Goal: Task Accomplishment & Management: Manage account settings

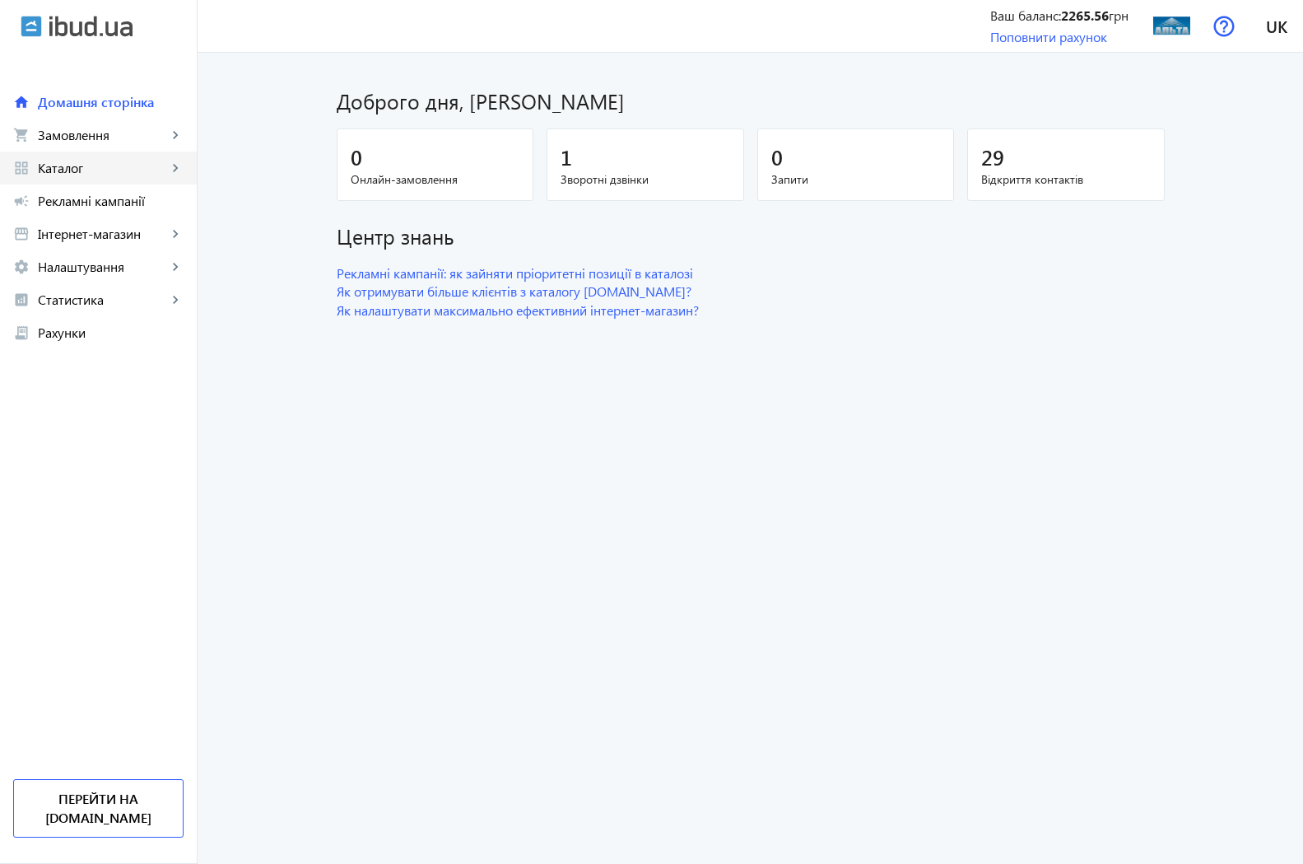
click at [80, 162] on span "Каталог" at bounding box center [102, 168] width 129 height 16
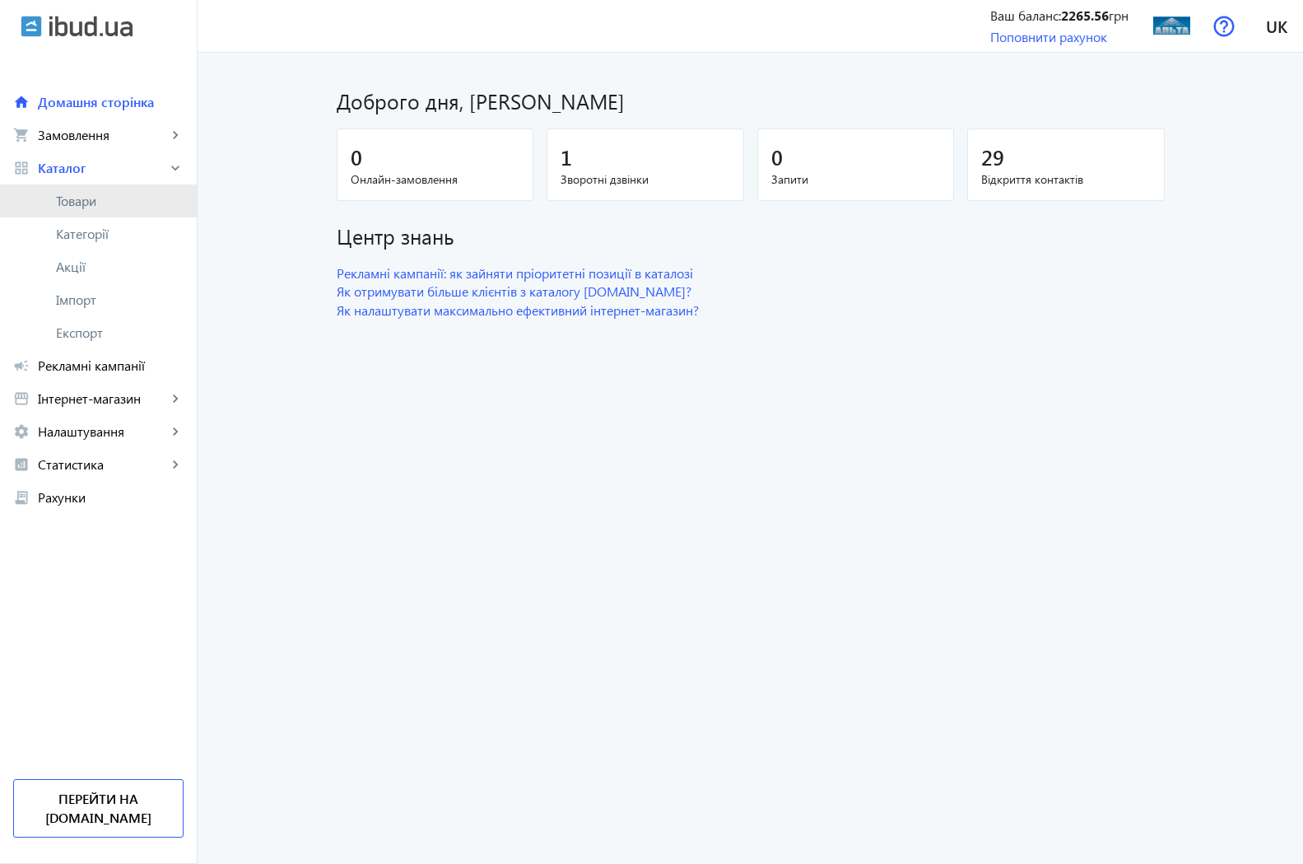
click at [103, 203] on span "Товари" at bounding box center [120, 201] width 128 height 16
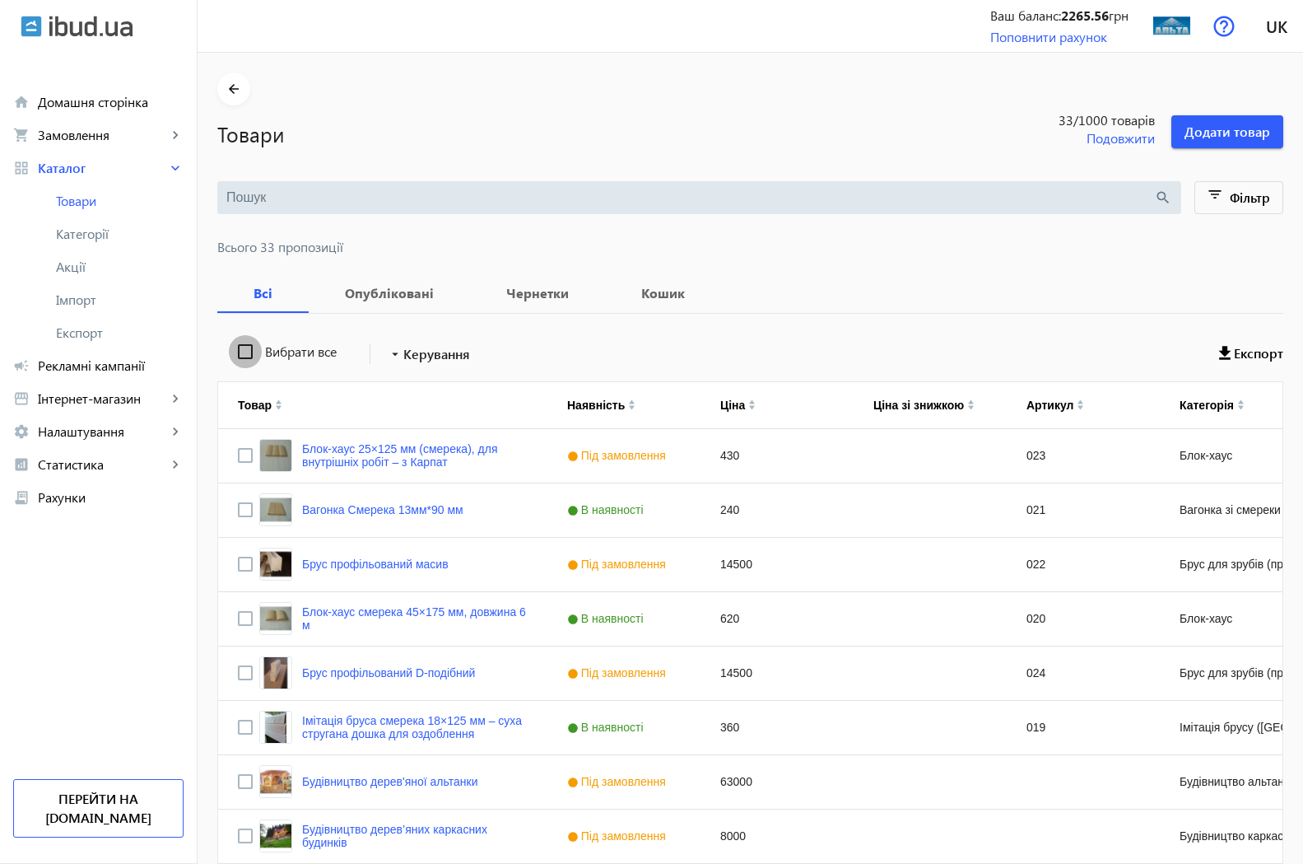
click at [229, 347] on input "Вибрати все" at bounding box center [245, 351] width 33 height 33
checkbox input "true"
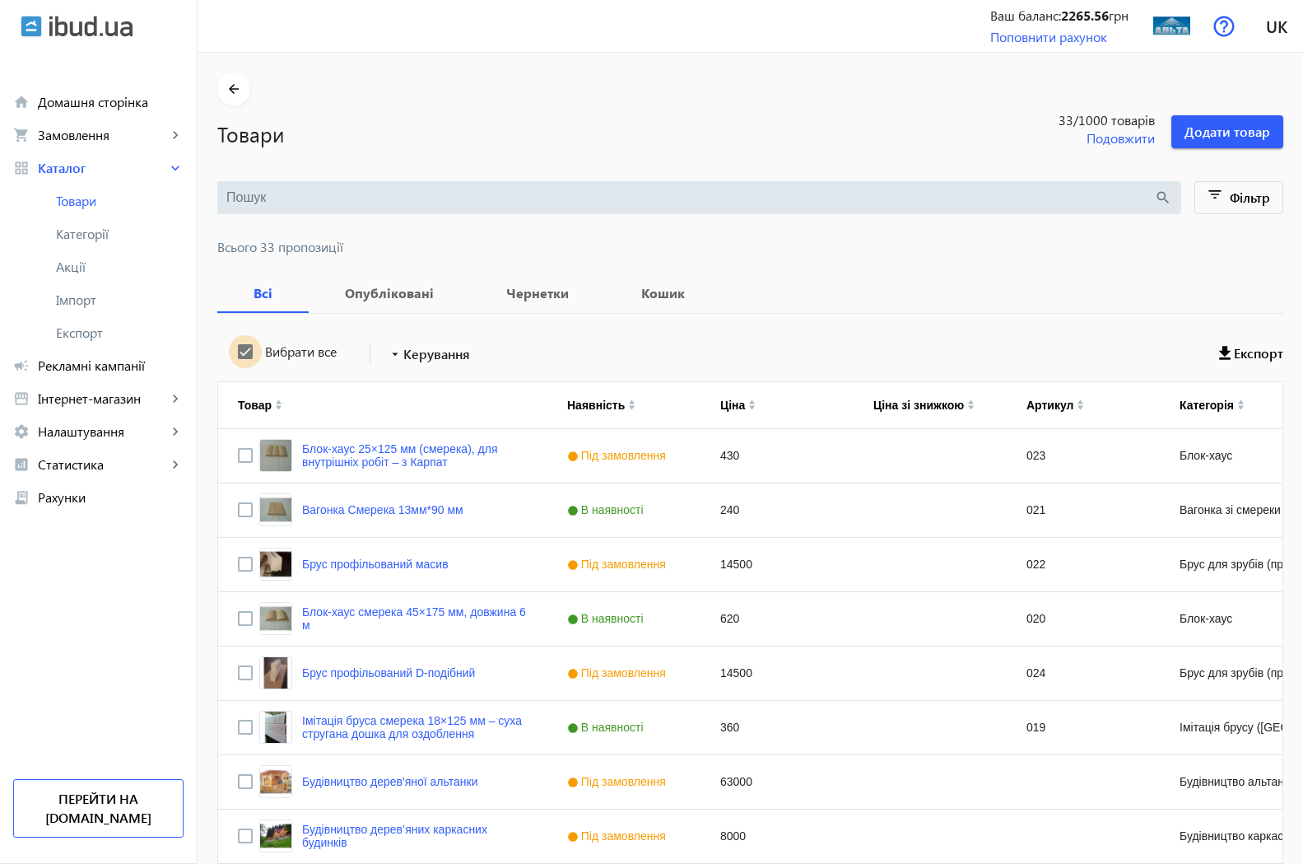
checkbox input "true"
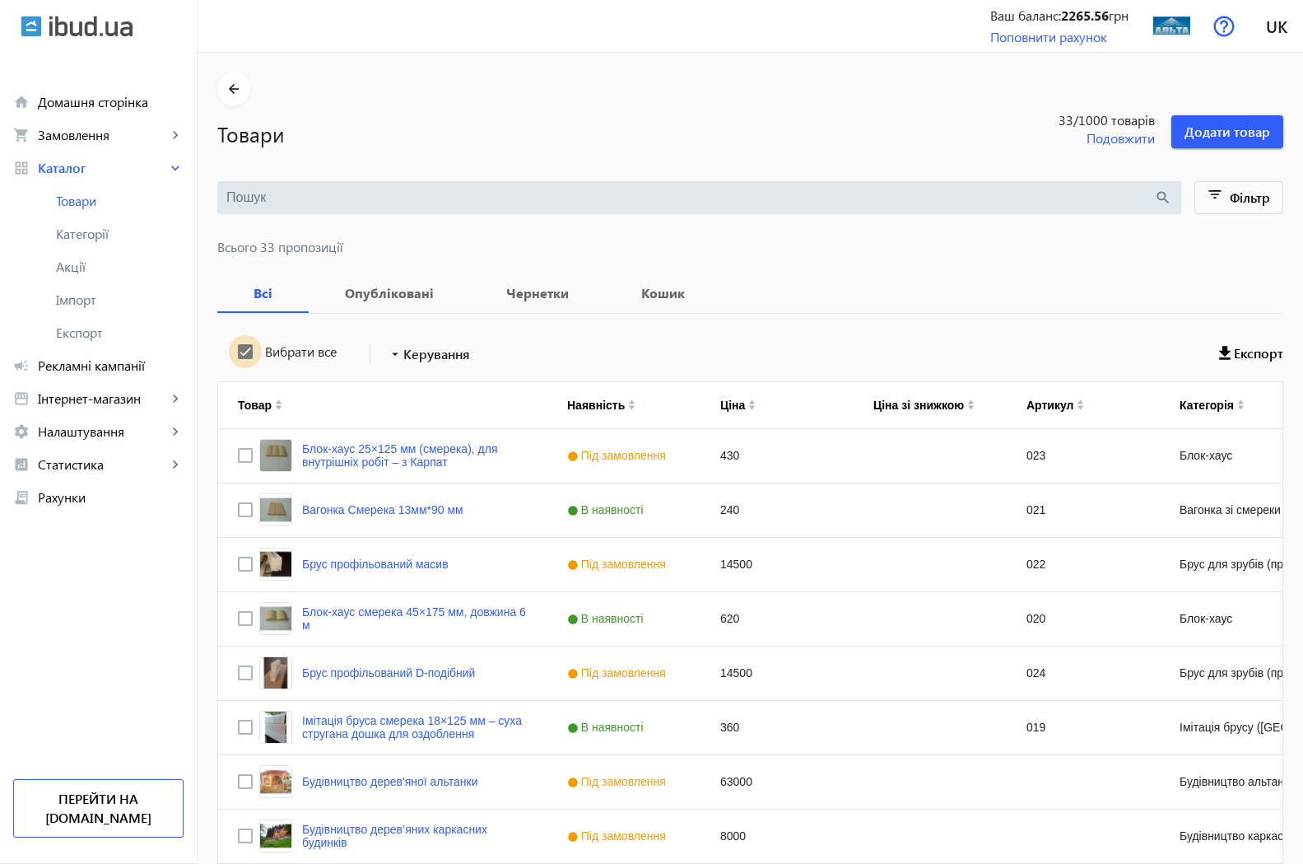
checkbox input "true"
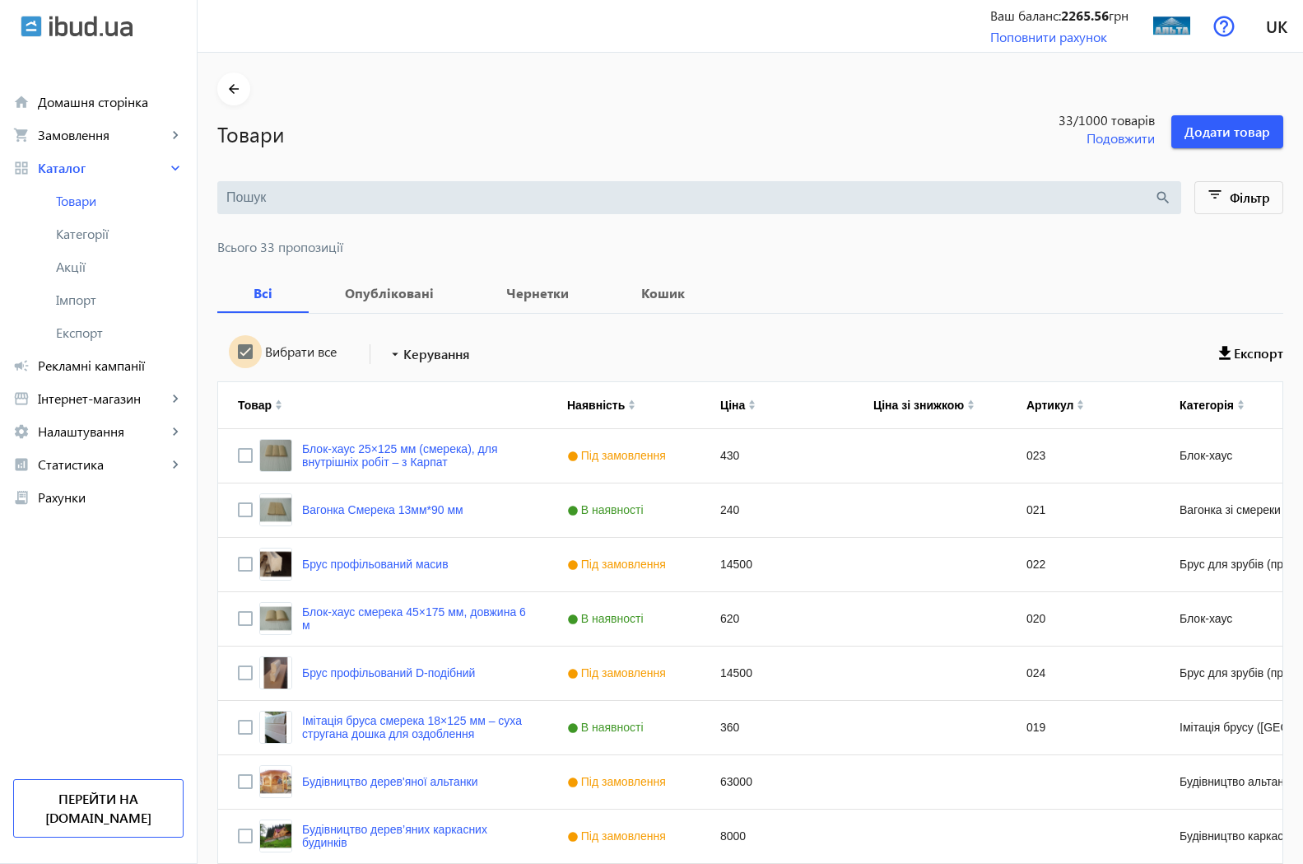
checkbox input "true"
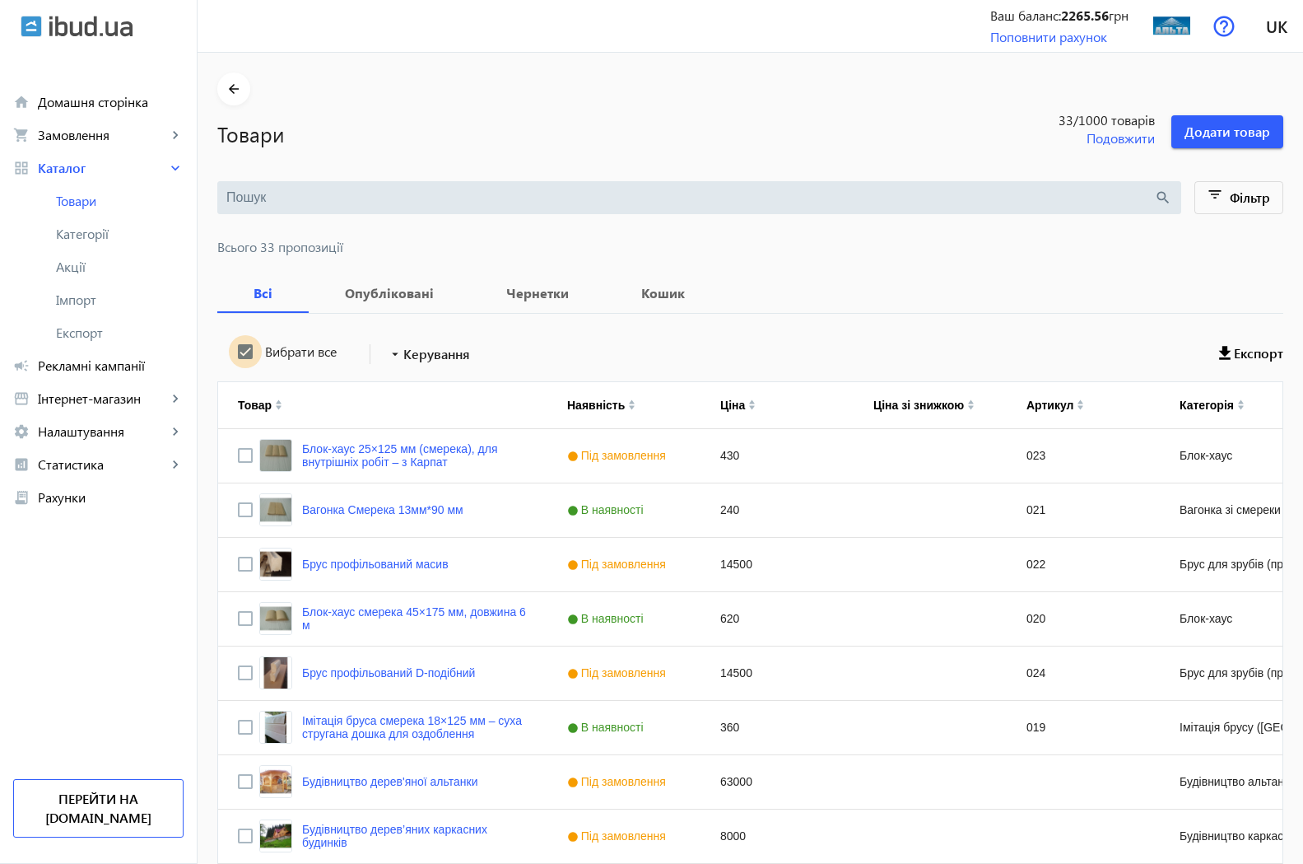
checkbox input "true"
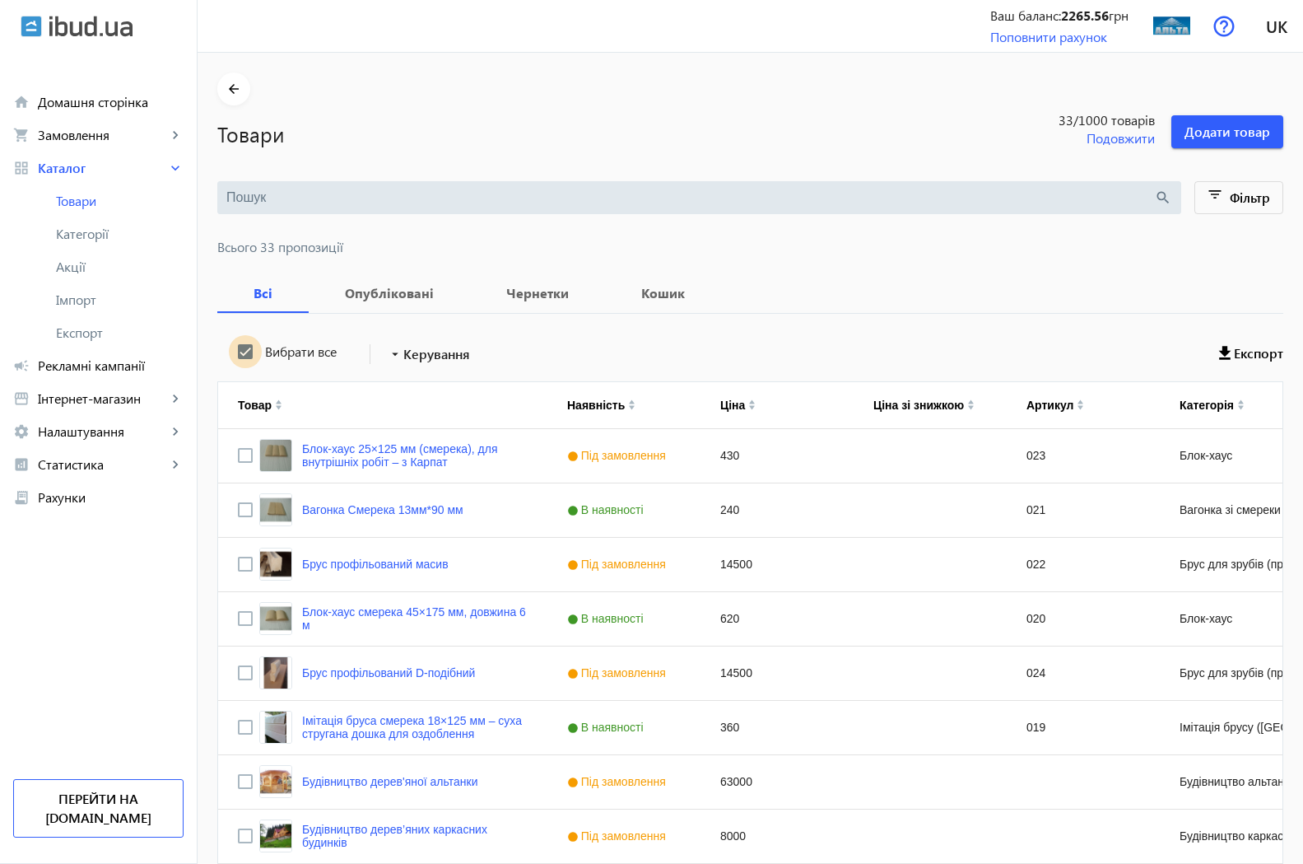
checkbox input "true"
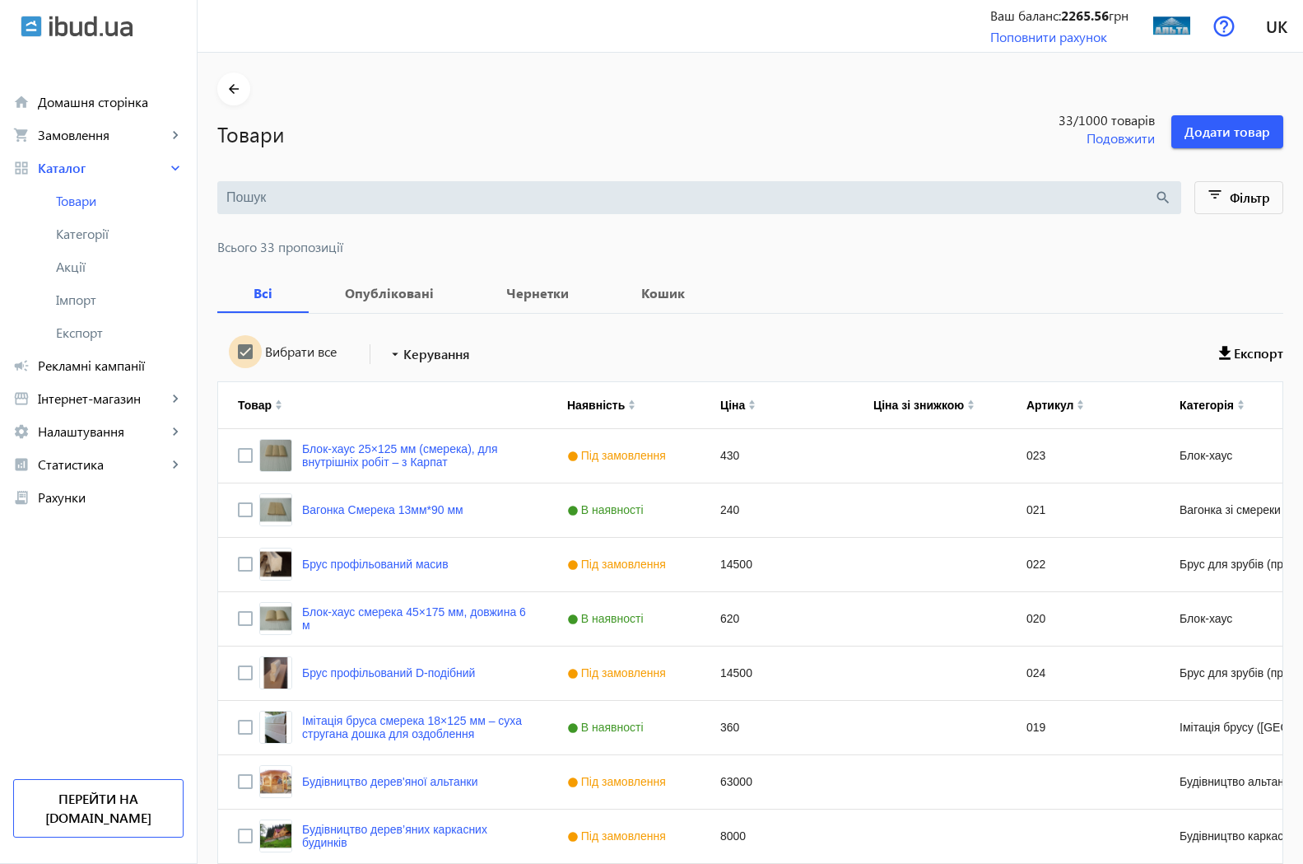
checkbox input "true"
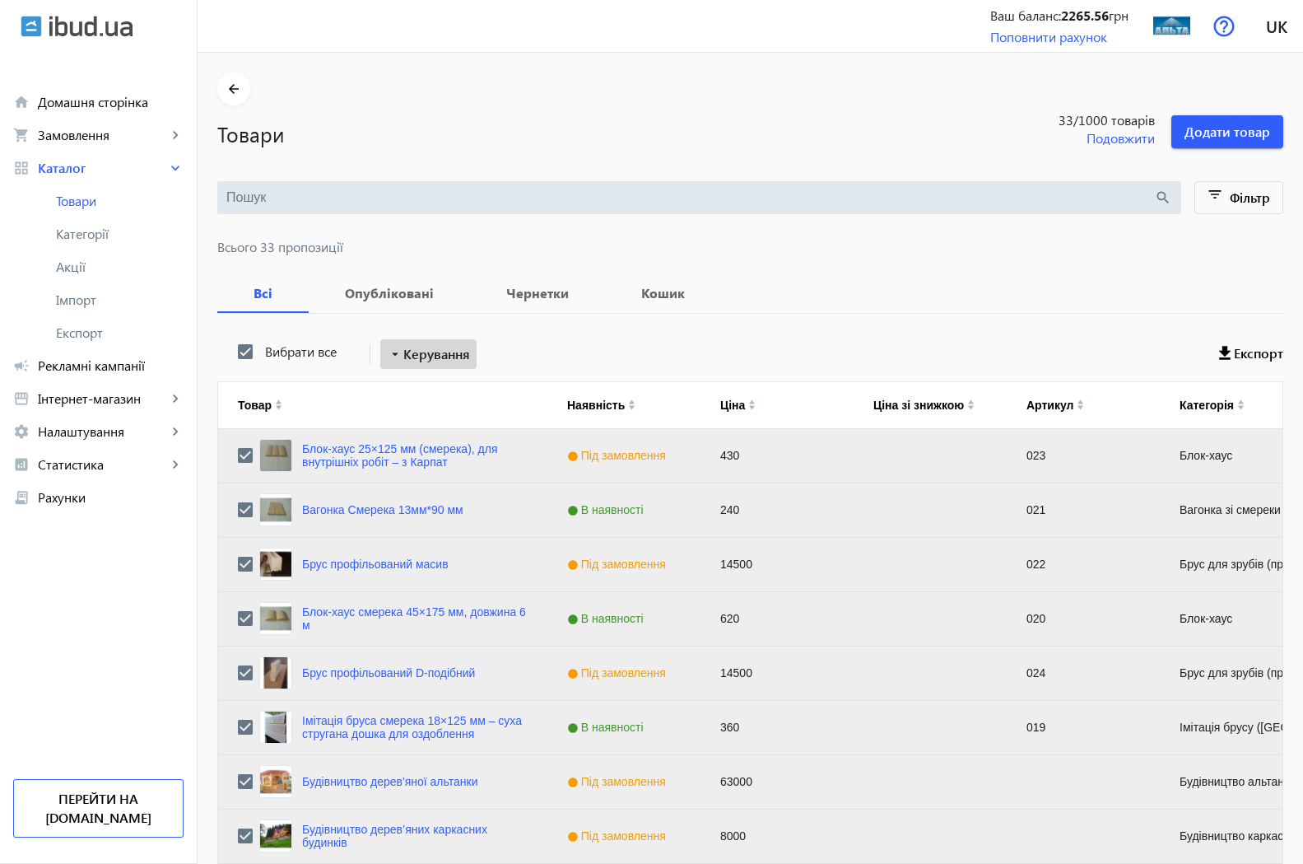
click at [426, 354] on span "Керування" at bounding box center [436, 354] width 67 height 20
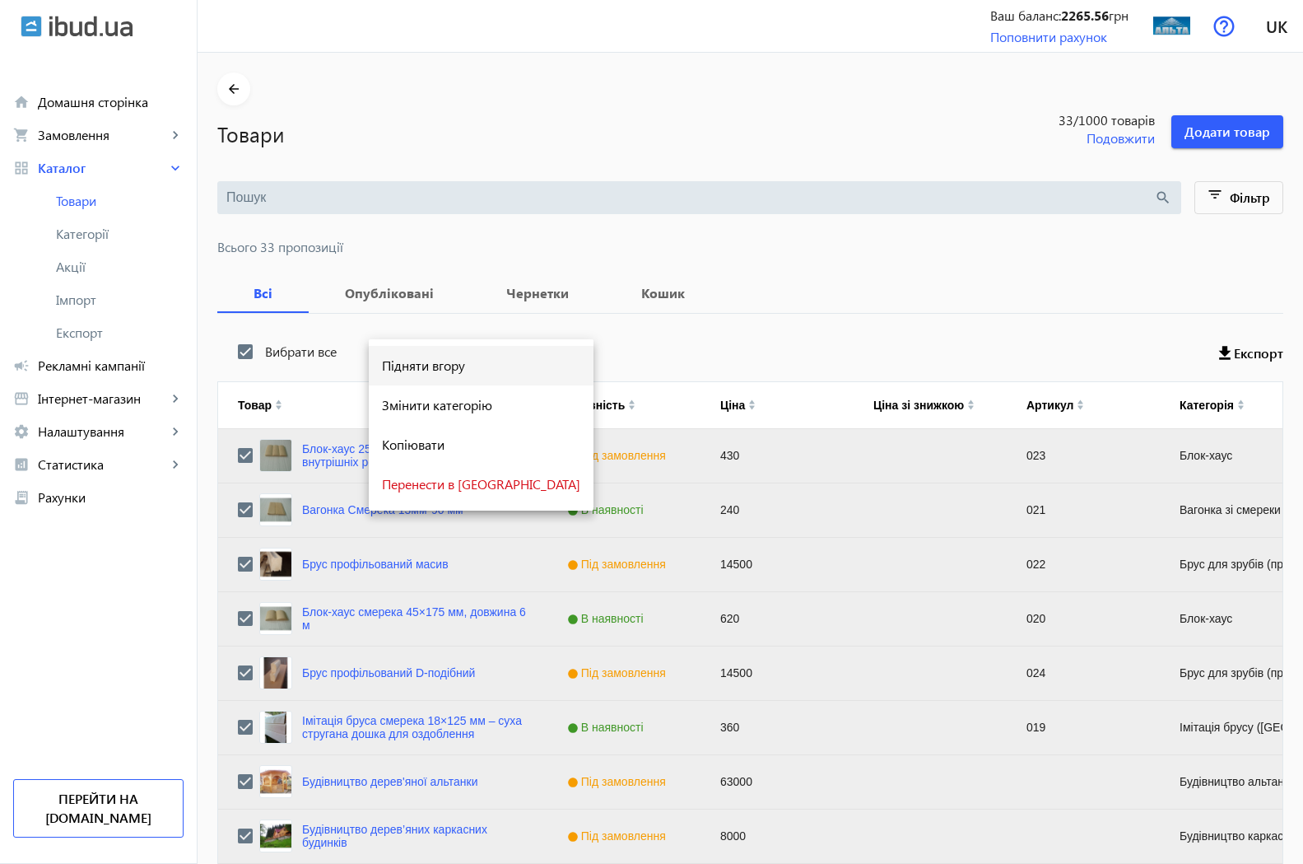
click at [430, 364] on span "Підняти вгору" at bounding box center [481, 365] width 198 height 13
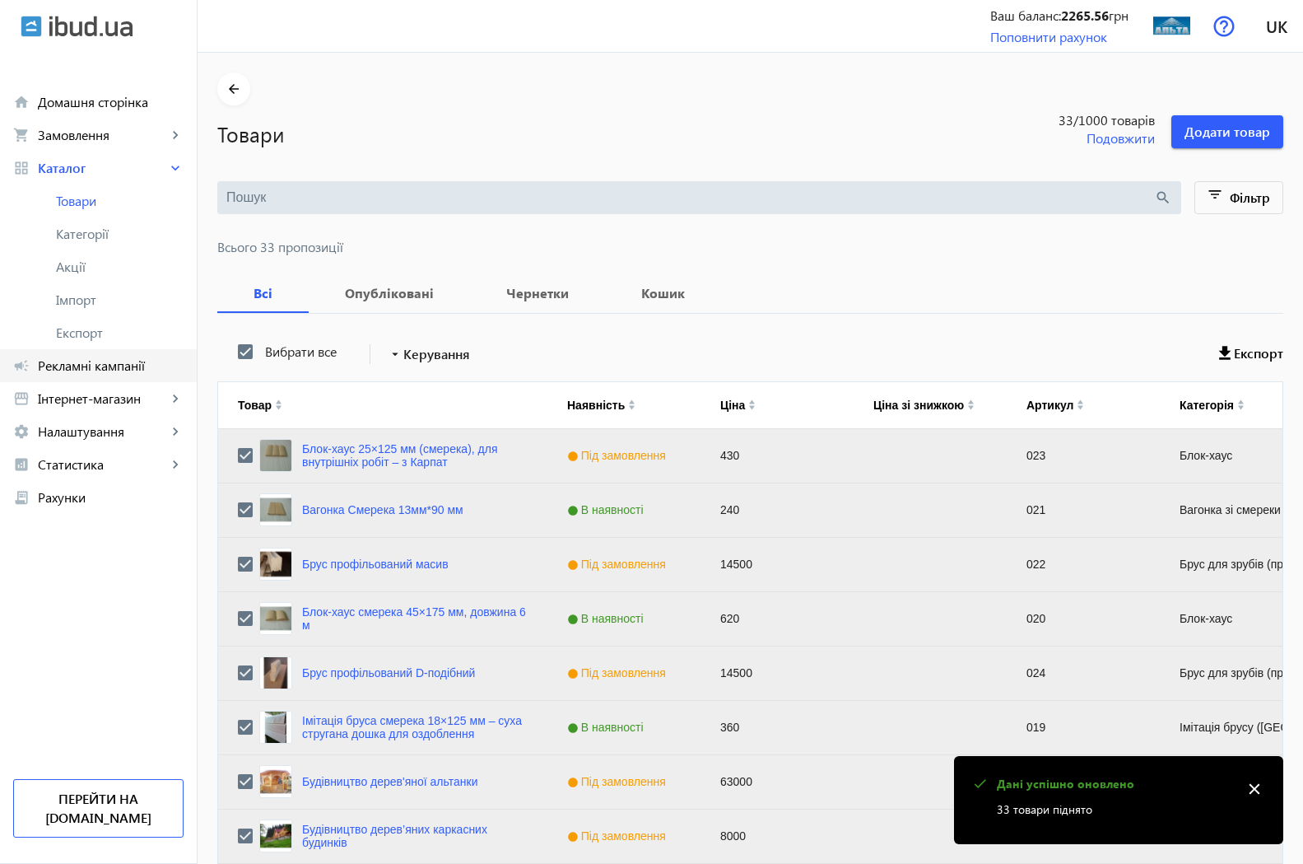
click at [114, 369] on span "Рекламні кампанії" at bounding box center [111, 365] width 146 height 16
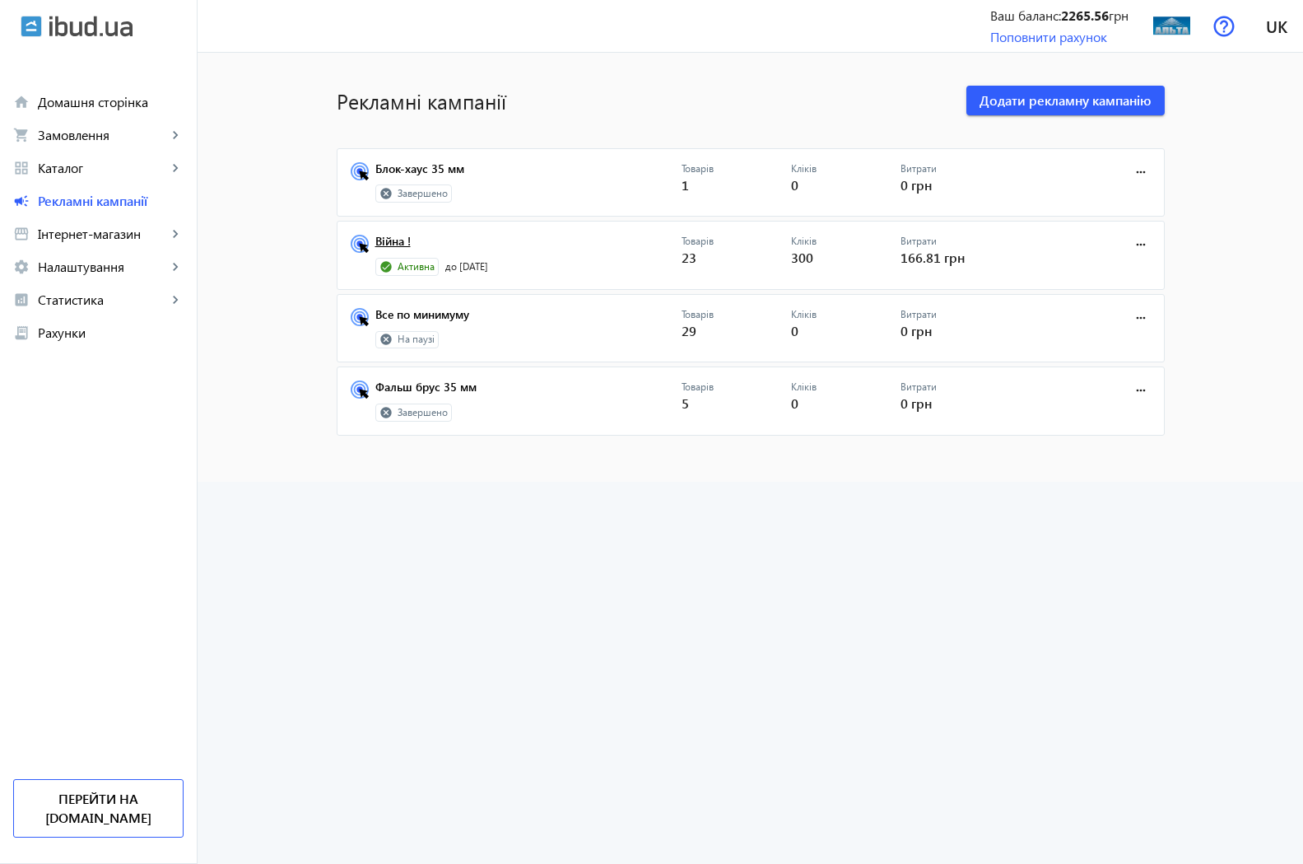
click at [399, 247] on link "Війна !" at bounding box center [528, 246] width 306 height 23
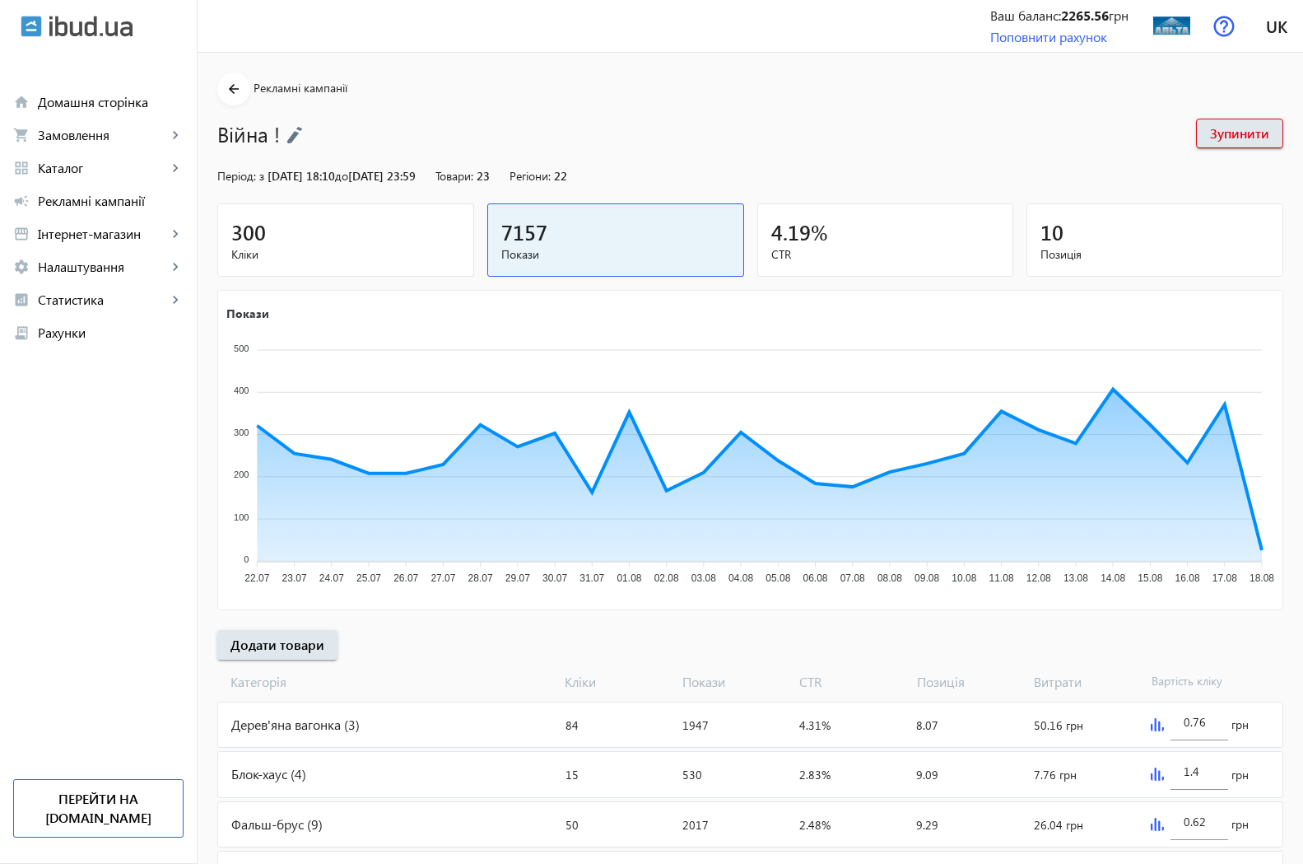
click at [240, 232] on span "300" at bounding box center [248, 231] width 35 height 27
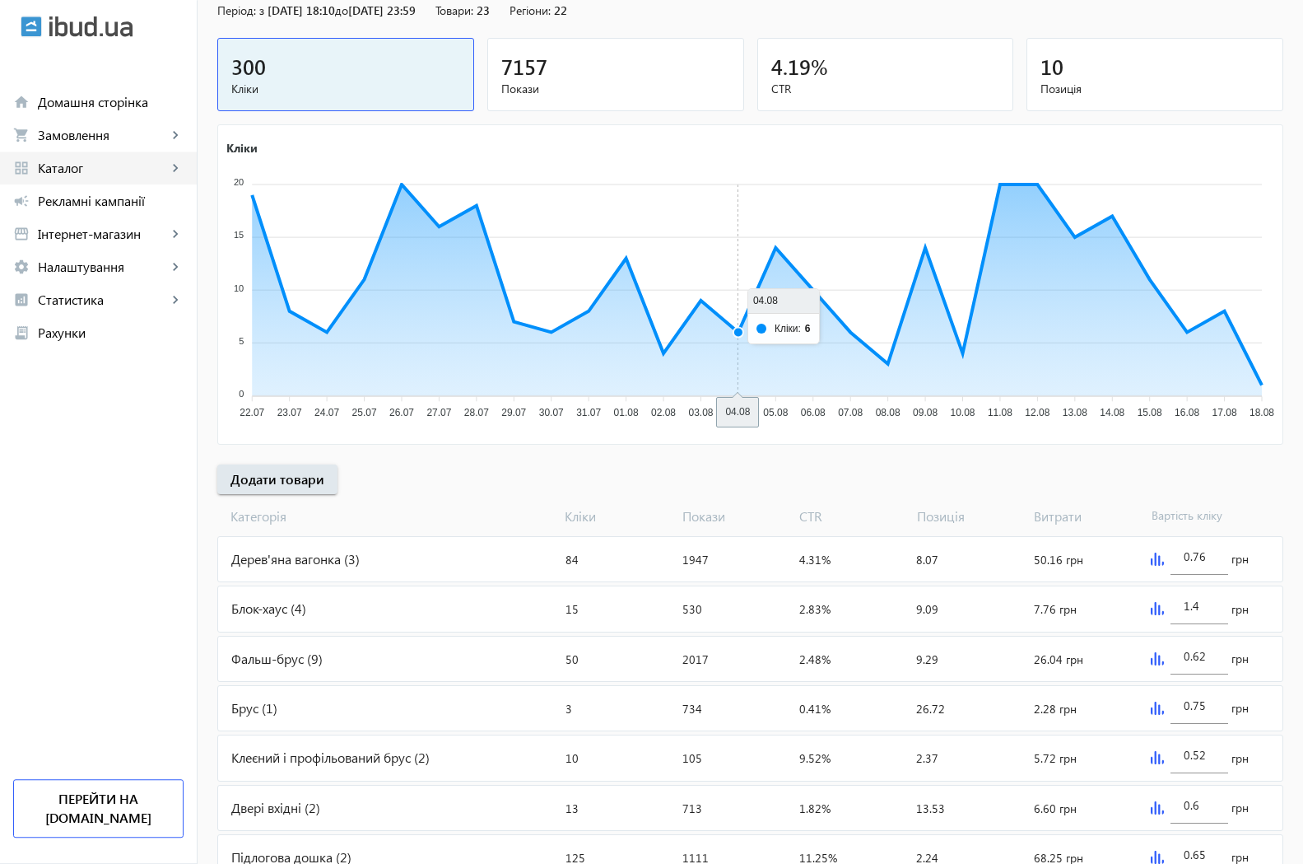
scroll to position [168, 0]
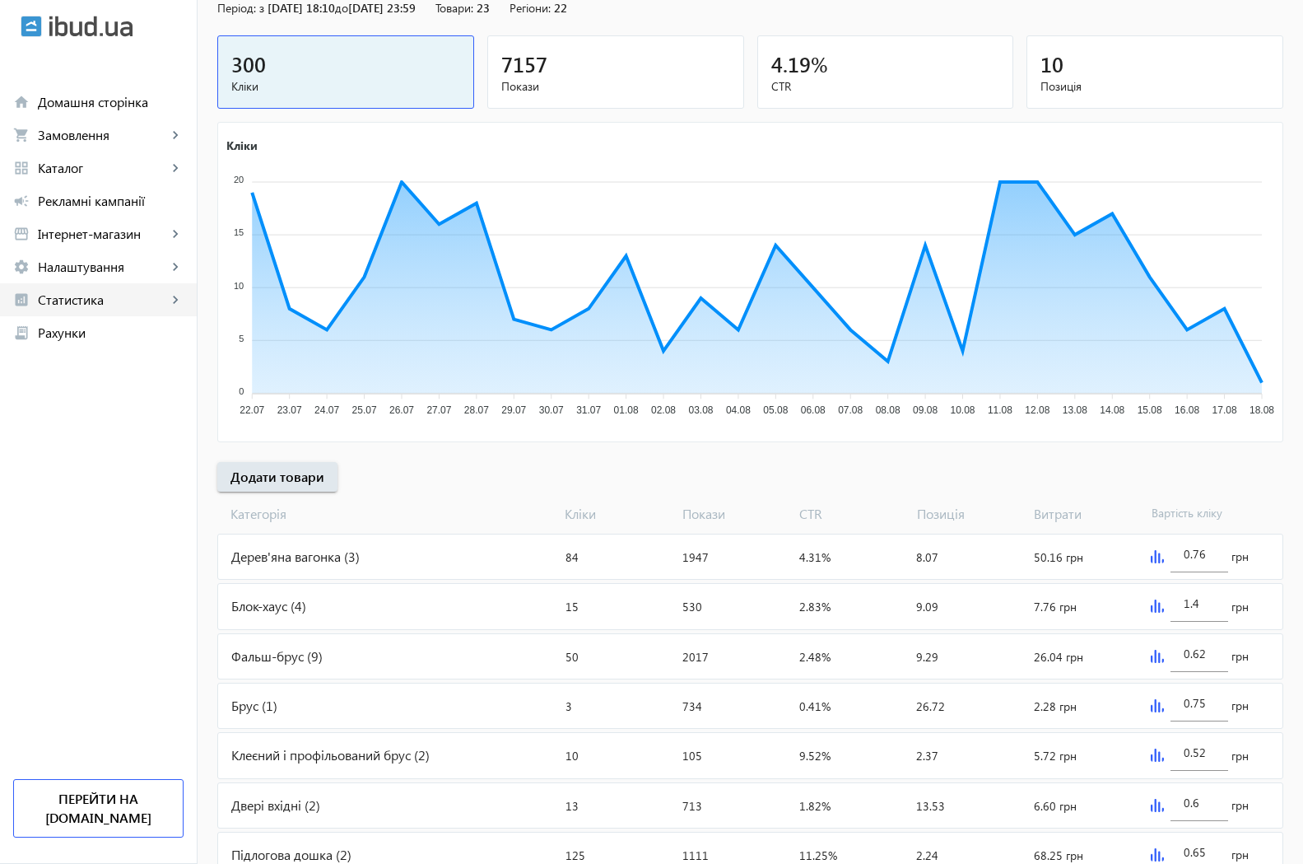
click at [106, 298] on span "Статистика" at bounding box center [102, 299] width 129 height 16
click at [95, 333] on span "Огляд" at bounding box center [120, 332] width 128 height 16
